Goal: Information Seeking & Learning: Learn about a topic

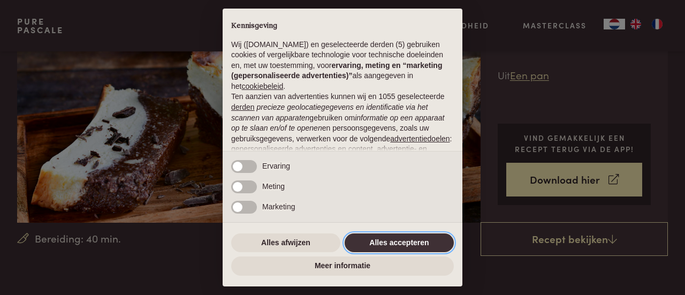
click at [410, 240] on button "Alles accepteren" at bounding box center [399, 242] width 109 height 19
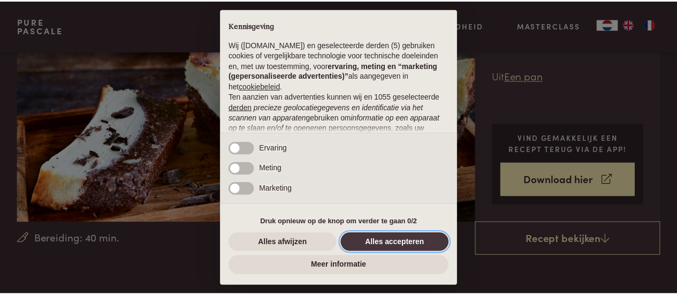
scroll to position [135, 0]
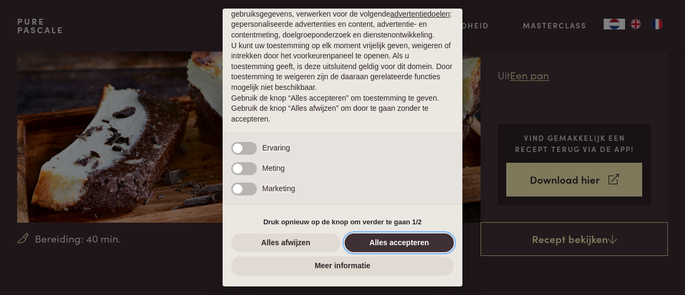
click at [393, 239] on button "Alles accepteren" at bounding box center [399, 242] width 109 height 19
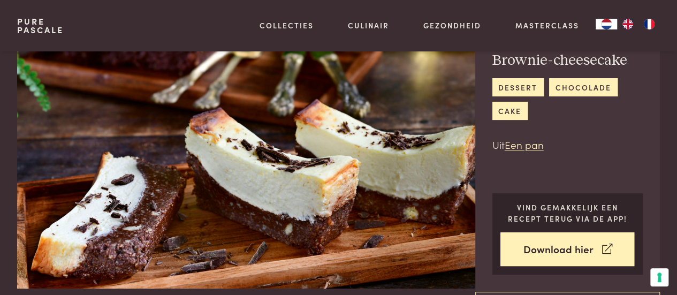
scroll to position [0, 0]
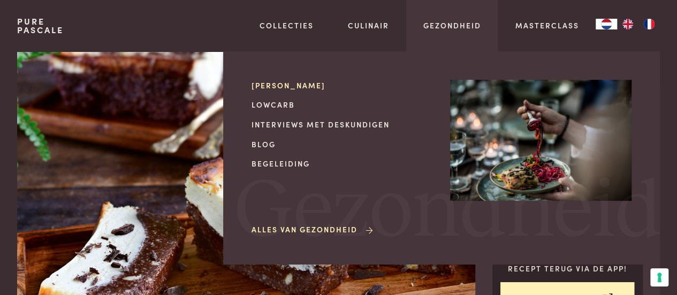
click at [296, 85] on link "[PERSON_NAME]" at bounding box center [341, 85] width 181 height 11
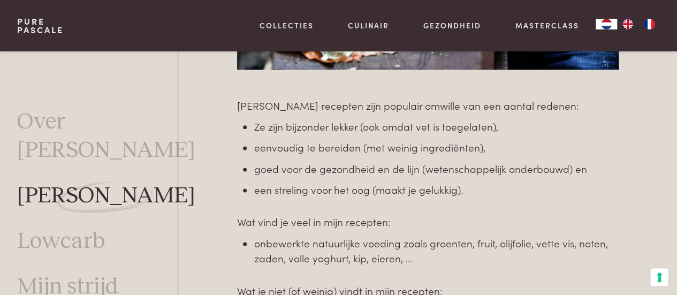
scroll to position [622, 0]
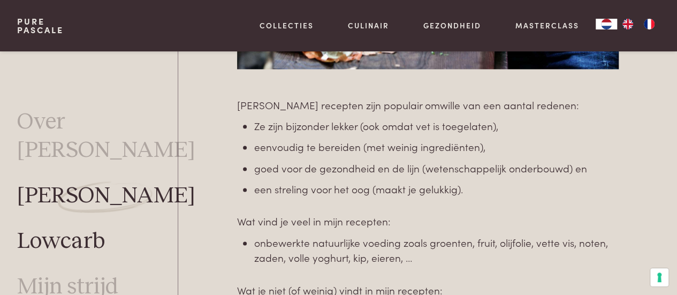
click at [89, 227] on link "Lowcarb" at bounding box center [61, 241] width 88 height 28
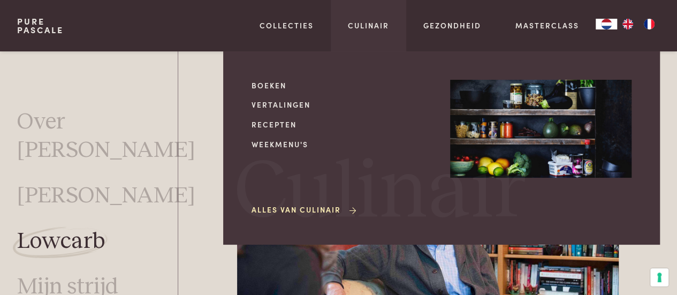
scroll to position [1886, 0]
